Goal: Transaction & Acquisition: Purchase product/service

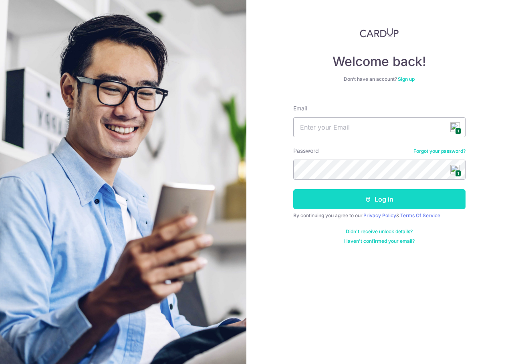
type input "andrewtangwc@gmail.com"
click at [349, 200] on button "Log in" at bounding box center [379, 199] width 172 height 20
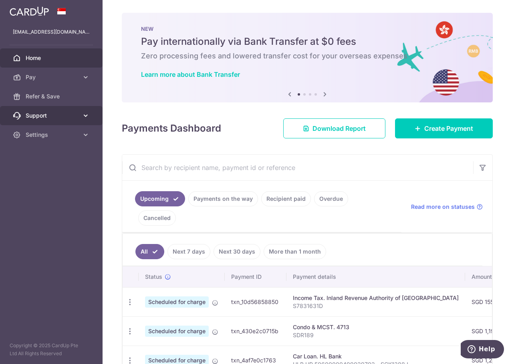
click at [82, 113] on icon at bounding box center [86, 116] width 8 height 8
click at [86, 173] on ul "FAQ Contact Us" at bounding box center [51, 149] width 102 height 48
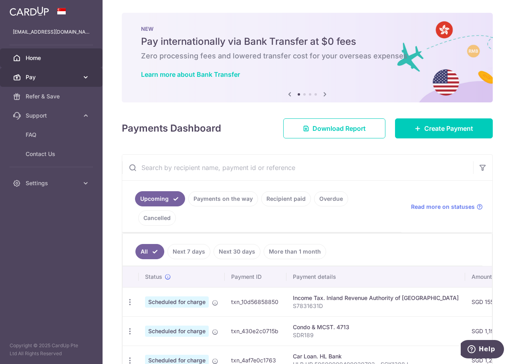
click at [84, 70] on link "Pay" at bounding box center [51, 77] width 102 height 19
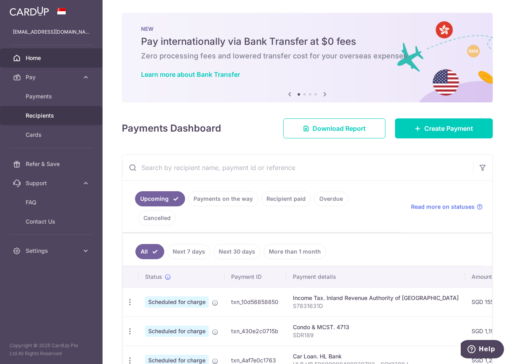
click at [51, 117] on span "Recipients" at bounding box center [52, 116] width 53 height 8
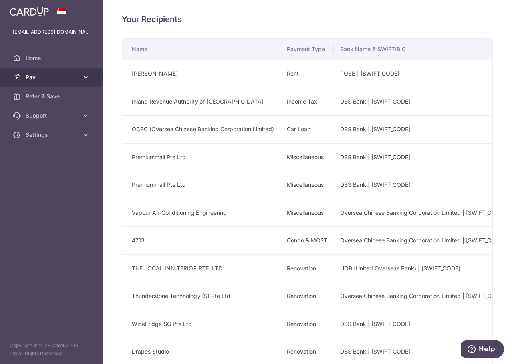
click at [84, 72] on link "Pay" at bounding box center [51, 77] width 102 height 19
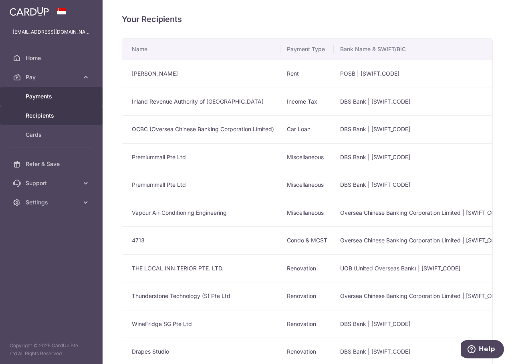
click at [44, 98] on span "Payments" at bounding box center [52, 96] width 53 height 8
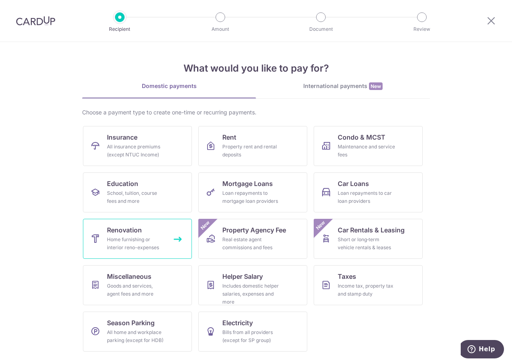
click at [118, 242] on div "Home furnishing or interior reno-expenses" at bounding box center [136, 244] width 58 height 16
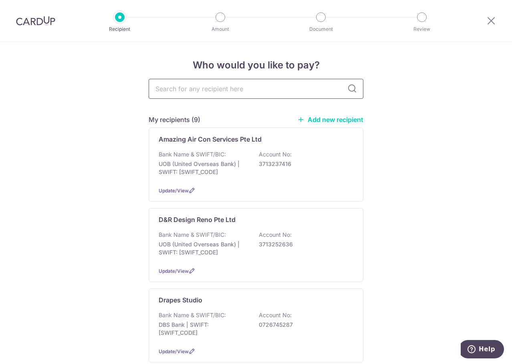
type input "V"
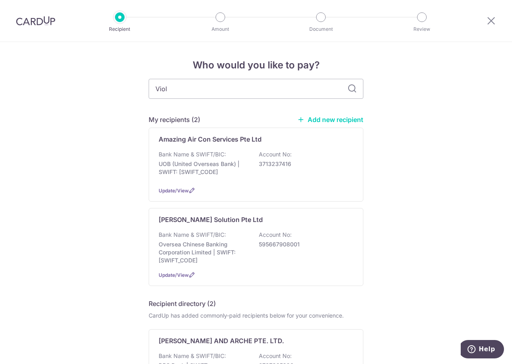
type input "[PERSON_NAME]"
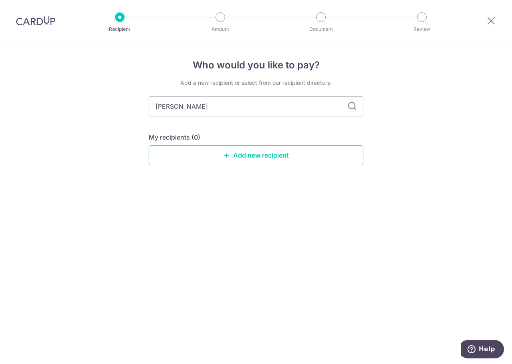
click at [287, 145] on div "My recipients (0) Add new recipient" at bounding box center [256, 149] width 215 height 33
click at [279, 152] on link "Add new recipient" at bounding box center [256, 155] width 215 height 20
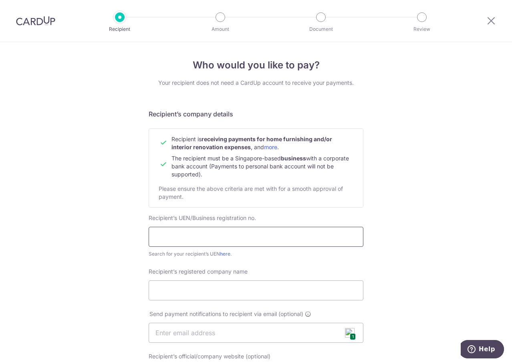
click at [201, 239] on input "text" at bounding box center [256, 237] width 215 height 20
type input "201219094N"
click at [198, 298] on input "Recipient’s registered company name" at bounding box center [256, 291] width 215 height 20
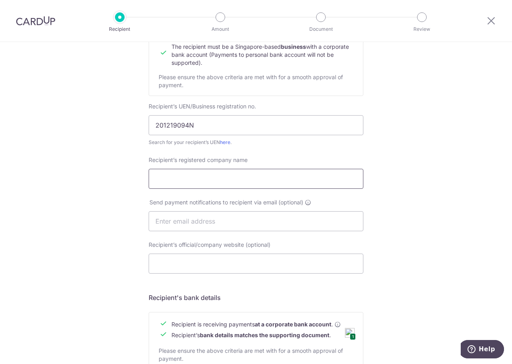
scroll to position [120, 0]
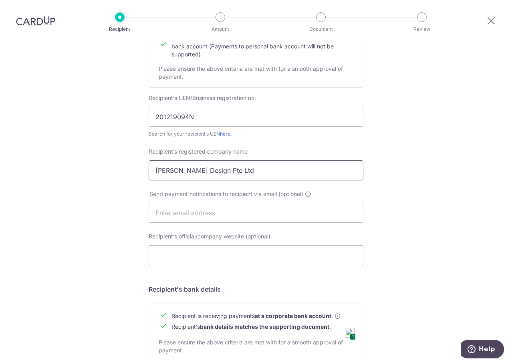
click at [161, 171] on input "[PERSON_NAME] Design Pte Ltd" at bounding box center [256, 171] width 215 height 20
type input "Voila Design Pte Ltd"
click at [218, 213] on input "text" at bounding box center [256, 213] width 215 height 20
click at [217, 217] on input "text" at bounding box center [256, 213] width 215 height 20
type input "[EMAIL_ADDRESS][DOMAIN_NAME]"
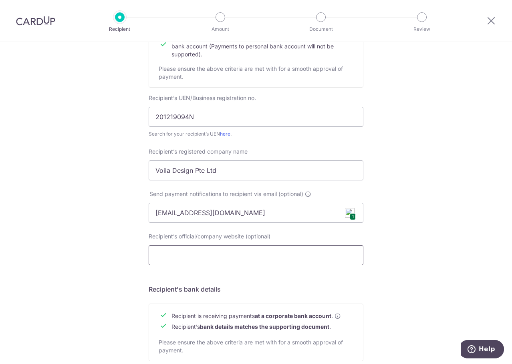
click at [213, 251] on input "Recipient’s official/company website (optional)" at bounding box center [256, 255] width 215 height 20
type input "[DOMAIN_NAME]"
click at [61, 187] on div "Who would you like to pay? Your recipient does not need a CardUp account to rec…" at bounding box center [256, 223] width 512 height 602
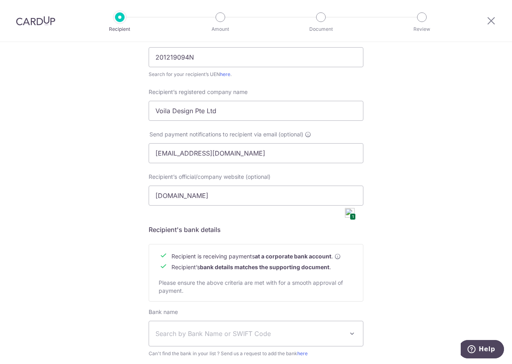
scroll to position [280, 0]
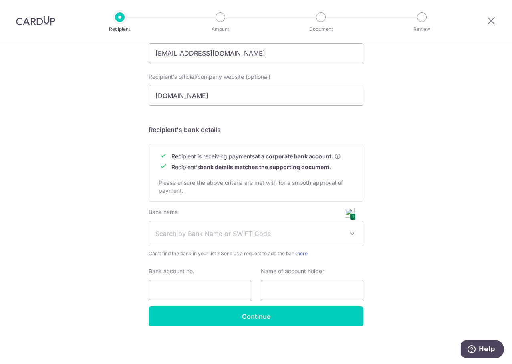
click at [173, 234] on span "Search by Bank Name or SWIFT Code" at bounding box center [249, 234] width 188 height 10
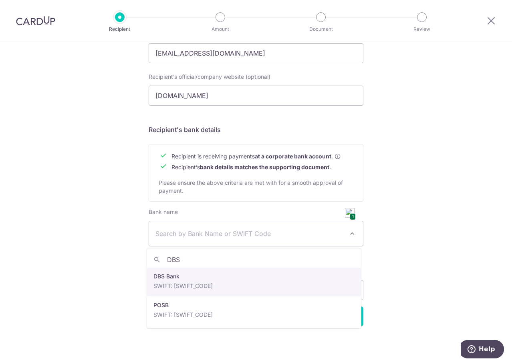
type input "DBS"
select select "6"
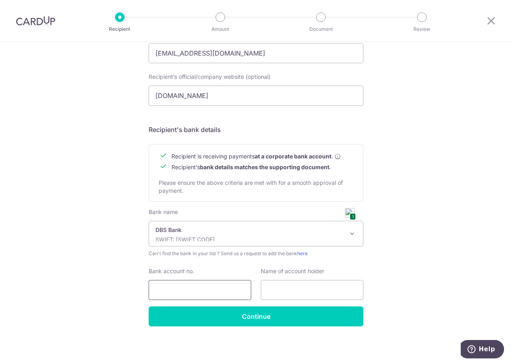
click at [189, 287] on input "Bank account no." at bounding box center [200, 290] width 102 height 20
click at [213, 283] on input "Bank account no." at bounding box center [200, 290] width 102 height 20
paste input "[PHONE_NUMBER]"
type input "[PHONE_NUMBER]"
click at [291, 289] on input "text" at bounding box center [312, 290] width 102 height 20
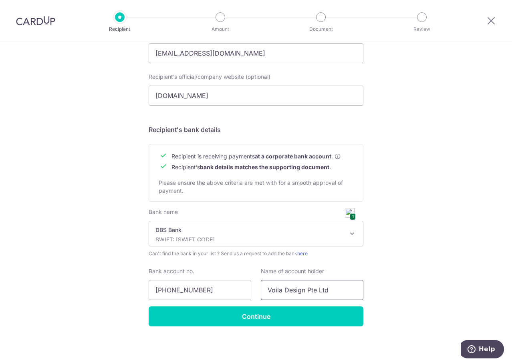
type input "Voila Design Pte Ltd"
drag, startPoint x: 163, startPoint y: 53, endPoint x: 141, endPoint y: 56, distance: 21.9
click at [141, 56] on div "Who would you like to pay? Your recipient does not need a CardUp account to rec…" at bounding box center [256, 63] width 512 height 602
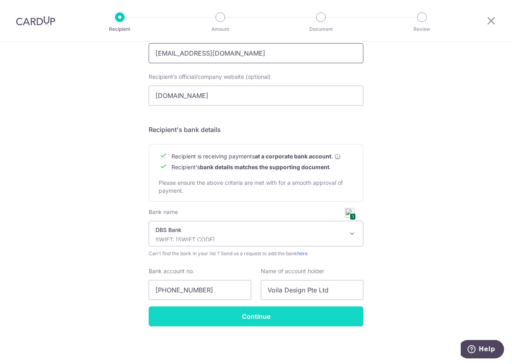
type input "[EMAIL_ADDRESS][DOMAIN_NAME]"
click at [256, 317] on input "Continue" at bounding box center [256, 317] width 215 height 20
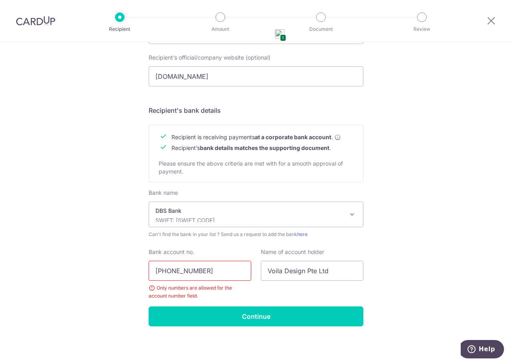
drag, startPoint x: 165, startPoint y: 268, endPoint x: 190, endPoint y: 282, distance: 28.3
click at [166, 269] on input "191-900031-4" at bounding box center [200, 271] width 102 height 20
click at [186, 271] on input "191900031-4" at bounding box center [200, 271] width 102 height 20
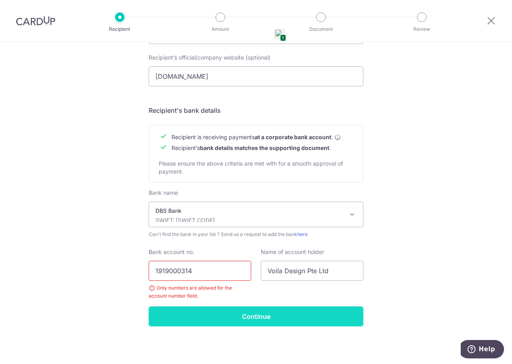
type input "1919000314"
click at [193, 318] on input "Continue" at bounding box center [256, 317] width 215 height 20
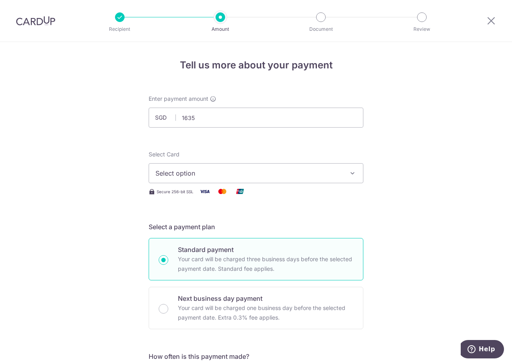
type input "1,635.00"
click at [203, 175] on span "Select option" at bounding box center [248, 174] width 187 height 10
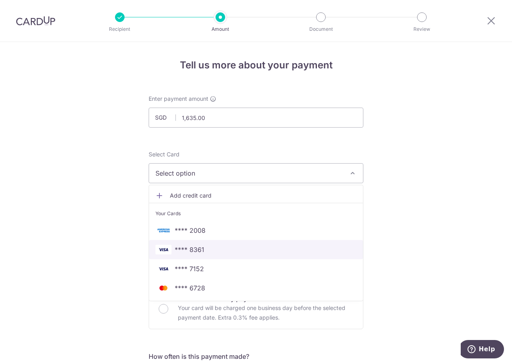
click at [202, 249] on span "**** 8361" at bounding box center [255, 250] width 201 height 10
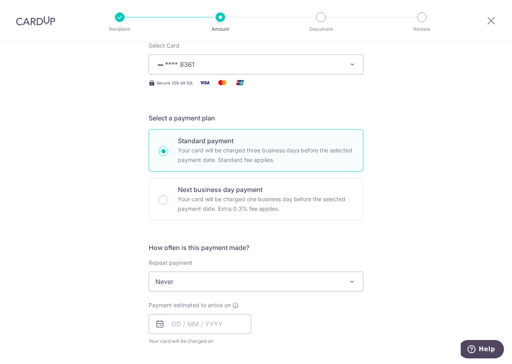
scroll to position [160, 0]
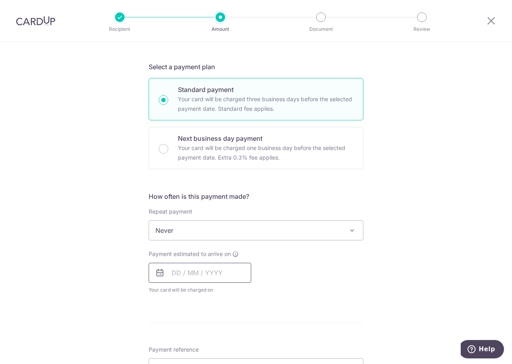
click at [185, 270] on input "text" at bounding box center [200, 273] width 102 height 20
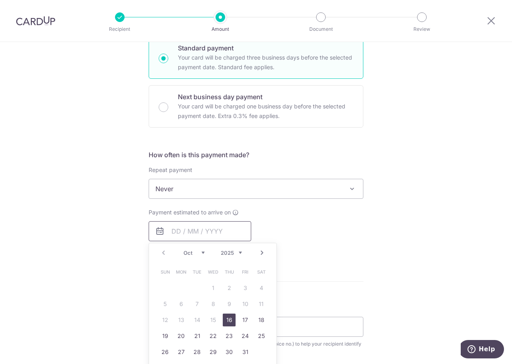
scroll to position [280, 0]
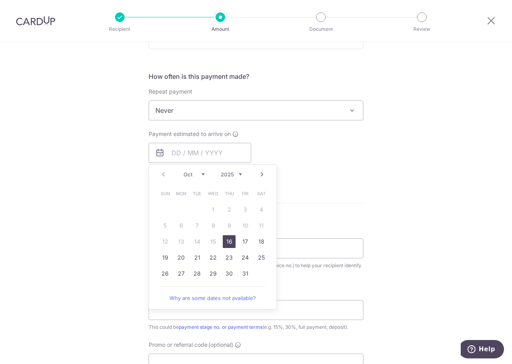
click at [227, 244] on link "16" at bounding box center [229, 241] width 13 height 13
type input "[DATE]"
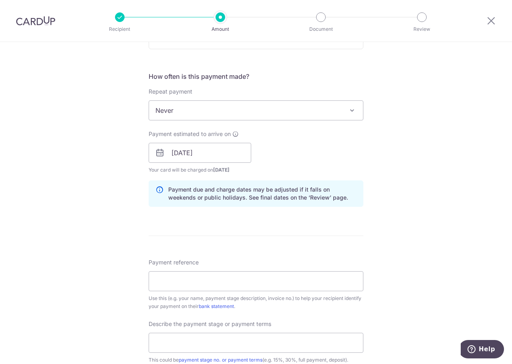
click at [106, 197] on div "Tell us more about your payment Enter payment amount SGD 1,635.00 1635.00 Recip…" at bounding box center [256, 167] width 512 height 811
click at [175, 278] on input "Payment reference" at bounding box center [256, 281] width 215 height 20
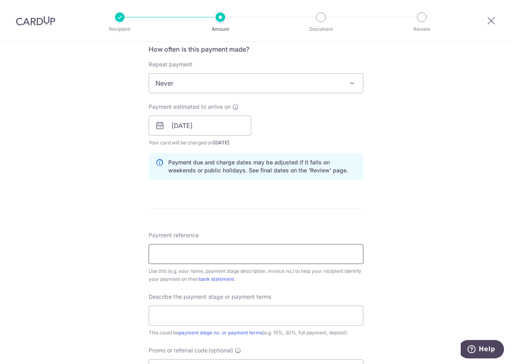
scroll to position [320, 0]
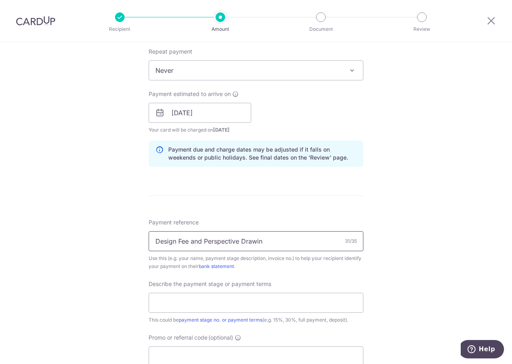
type input "Design Fee and Perspective Drawing"
drag, startPoint x: 280, startPoint y: 240, endPoint x: 129, endPoint y: 246, distance: 151.5
click at [129, 246] on div "Tell us more about your payment Enter payment amount SGD 1,635.00 1635.00 Recip…" at bounding box center [256, 127] width 512 height 811
click at [189, 298] on input "text" at bounding box center [256, 303] width 215 height 20
paste input "Design Fee and Perspective Drawing"
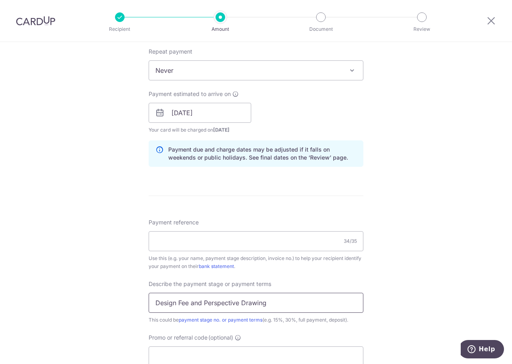
type input "Design Fee and Perspective Drawing"
click at [160, 238] on input "Payment reference" at bounding box center [256, 241] width 215 height 20
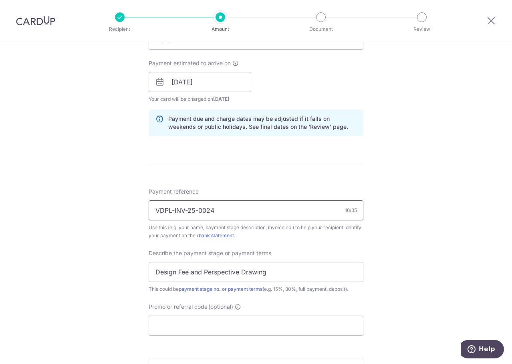
scroll to position [400, 0]
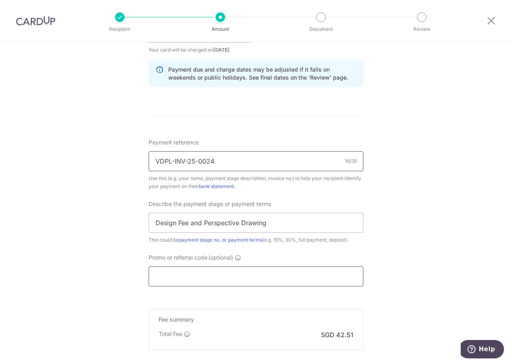
type input "VDPL-INV-25-0024"
click at [216, 275] on input "Promo or referral code (optional)" at bounding box center [256, 277] width 215 height 20
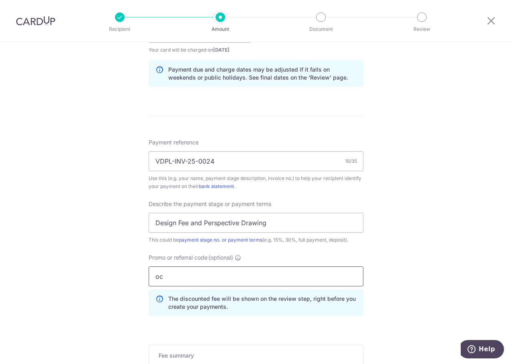
type input "o"
type input "OCBC195"
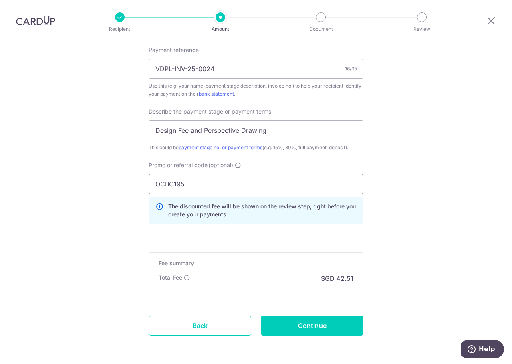
scroll to position [520, 0]
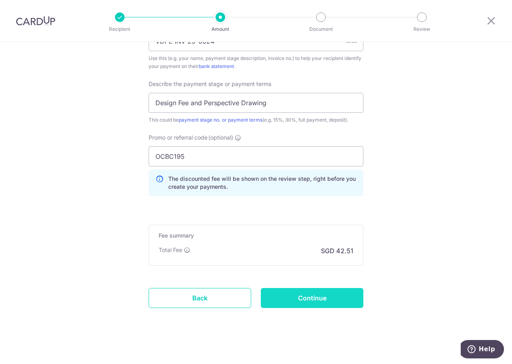
click at [307, 301] on input "Continue" at bounding box center [312, 298] width 102 height 20
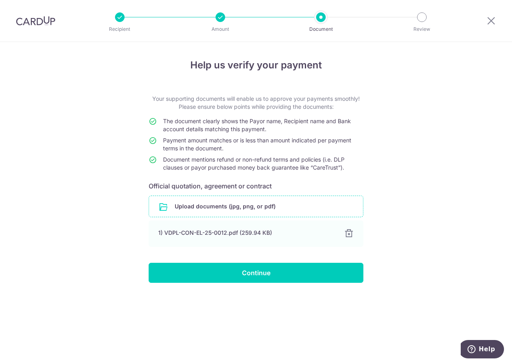
click at [204, 211] on input "file" at bounding box center [256, 206] width 214 height 21
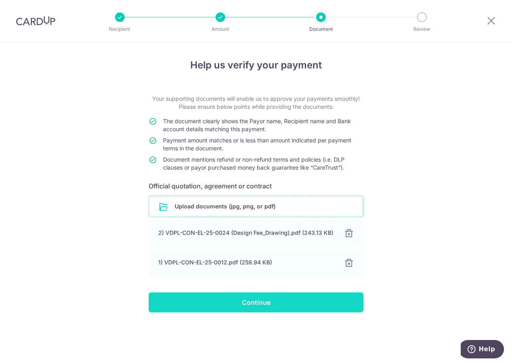
click at [259, 303] on input "Continue" at bounding box center [256, 303] width 215 height 20
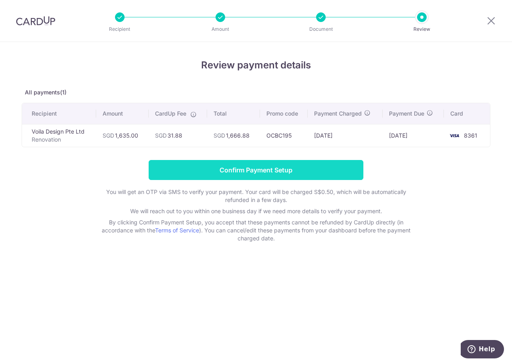
click at [263, 173] on input "Confirm Payment Setup" at bounding box center [256, 170] width 215 height 20
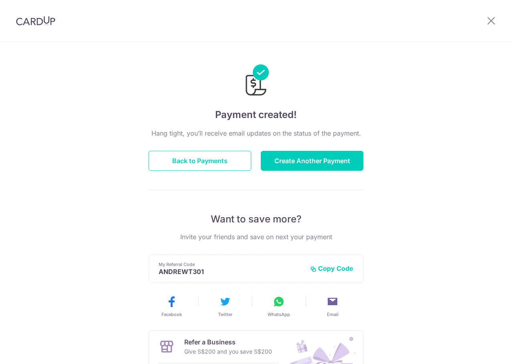
click at [281, 155] on button "Create Another Payment" at bounding box center [312, 161] width 102 height 20
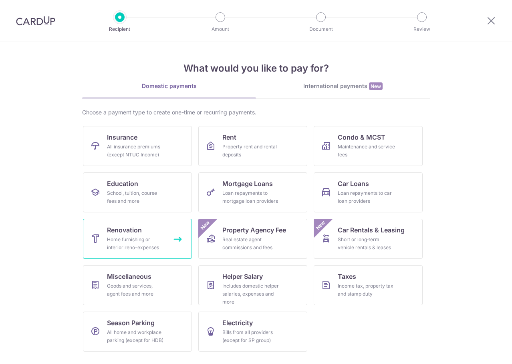
click at [141, 245] on div "Home furnishing or interior reno-expenses" at bounding box center [136, 244] width 58 height 16
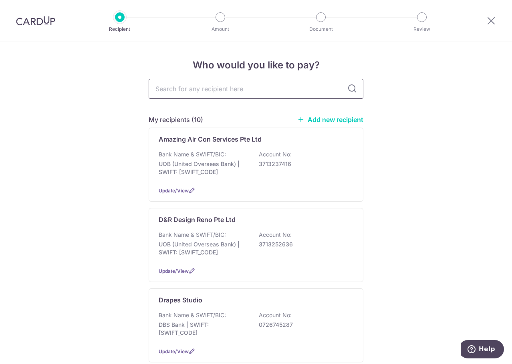
click at [184, 90] on input "text" at bounding box center [256, 89] width 215 height 20
type input "VOILA"
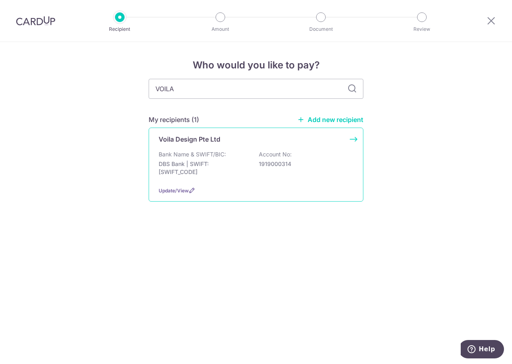
click at [200, 165] on p "DBS Bank | SWIFT: DBSSSGSGXXX" at bounding box center [204, 168] width 90 height 16
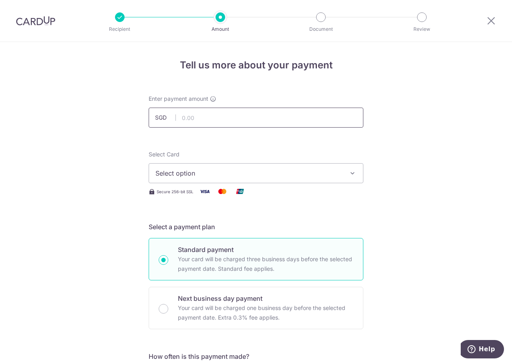
click at [277, 124] on input "text" at bounding box center [256, 118] width 215 height 20
type input "6,860.46"
click at [269, 167] on button "Select option" at bounding box center [256, 173] width 215 height 20
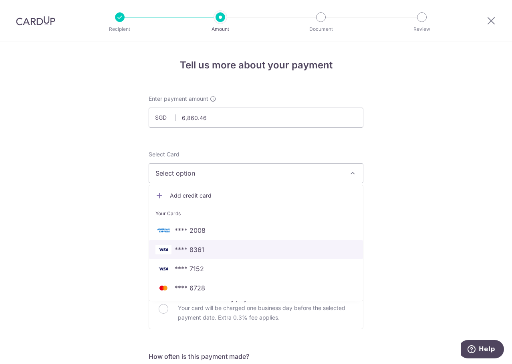
click at [198, 250] on span "**** 8361" at bounding box center [190, 250] width 30 height 10
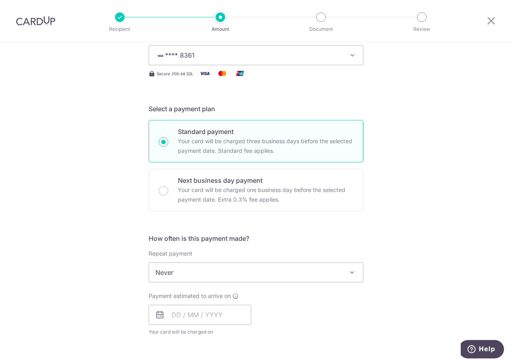
scroll to position [120, 0]
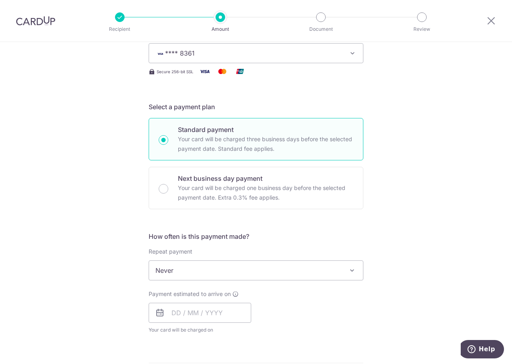
click at [201, 269] on span "Never" at bounding box center [256, 270] width 214 height 19
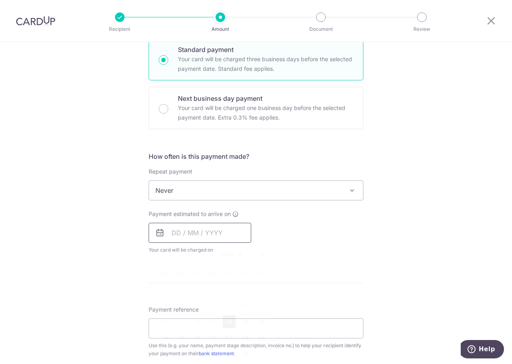
click at [191, 238] on input "text" at bounding box center [200, 233] width 102 height 20
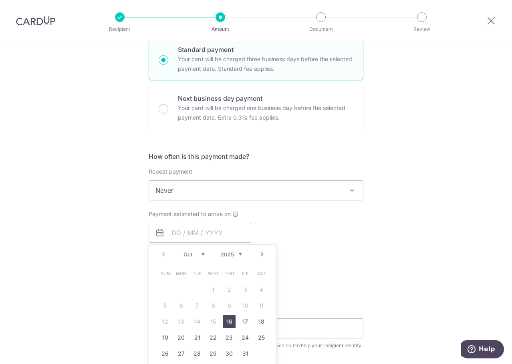
drag, startPoint x: 229, startPoint y: 322, endPoint x: 82, endPoint y: 271, distance: 155.6
click at [229, 323] on link "16" at bounding box center [229, 321] width 13 height 13
type input "16/10/2025"
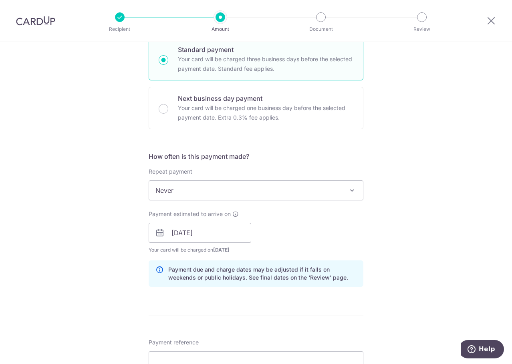
scroll to position [280, 0]
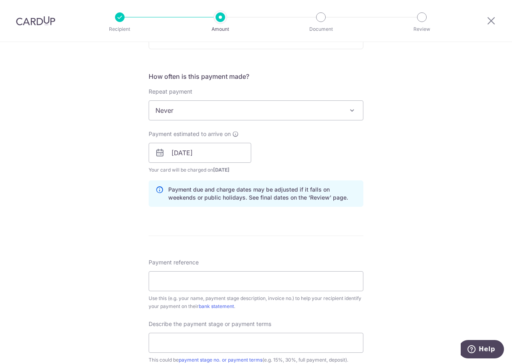
click at [82, 271] on div "Tell us more about your payment Enter payment amount SGD 6,860.46 6860.46 Selec…" at bounding box center [256, 167] width 512 height 811
click at [178, 281] on input "Payment reference" at bounding box center [256, 281] width 215 height 20
type input "v"
type input "C"
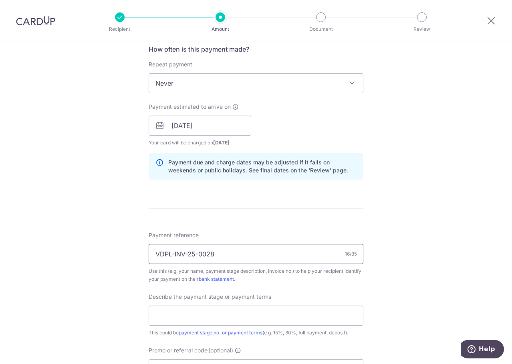
scroll to position [320, 0]
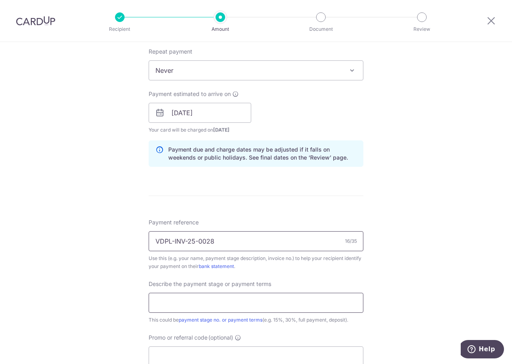
type input "VDPL-INV-25-0028"
click at [181, 308] on input "text" at bounding box center [256, 303] width 215 height 20
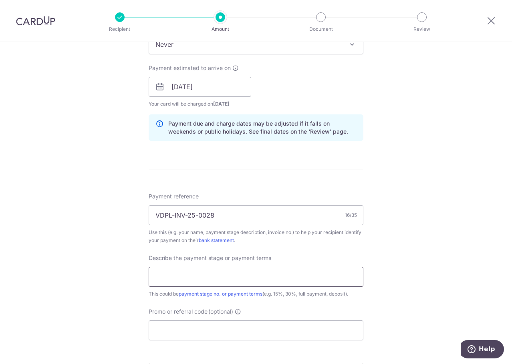
scroll to position [360, 0]
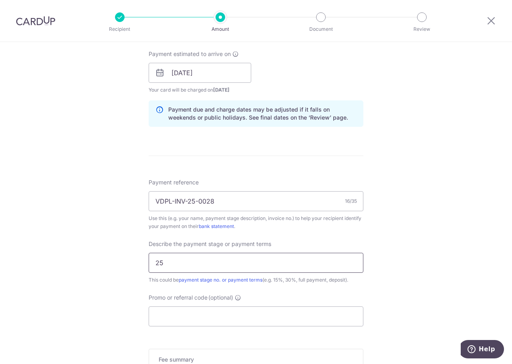
type input "2"
type input "First 25% payment"
click at [190, 313] on input "Promo or referral code (optional)" at bounding box center [256, 317] width 215 height 20
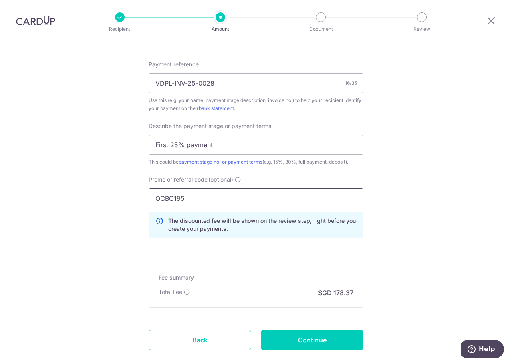
scroll to position [480, 0]
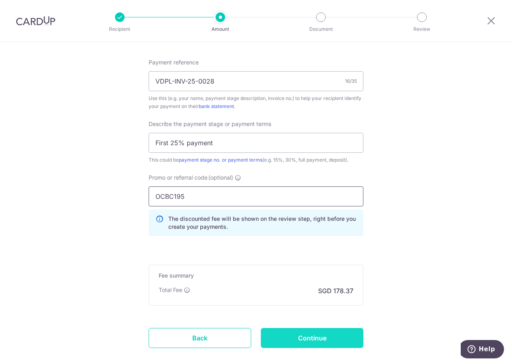
type input "OCBC195"
click at [343, 336] on input "Continue" at bounding box center [312, 338] width 102 height 20
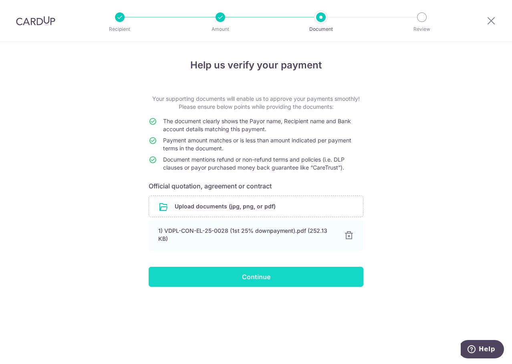
click at [255, 281] on input "Continue" at bounding box center [256, 277] width 215 height 20
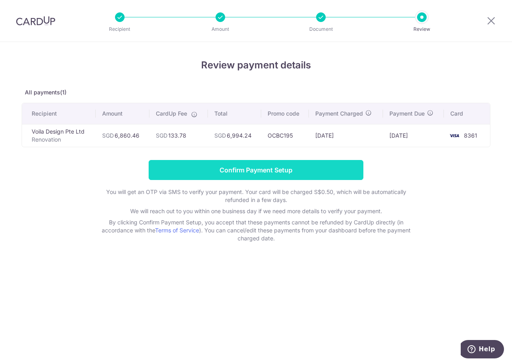
click at [288, 168] on input "Confirm Payment Setup" at bounding box center [256, 170] width 215 height 20
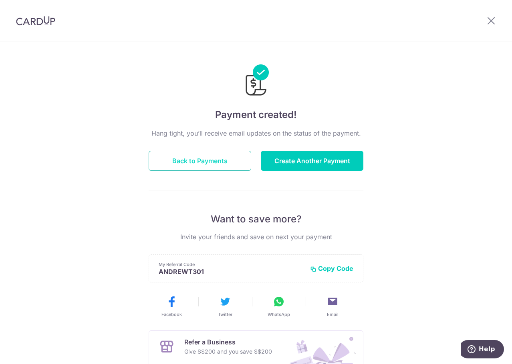
click at [206, 160] on button "Back to Payments" at bounding box center [200, 161] width 102 height 20
